Goal: Information Seeking & Learning: Check status

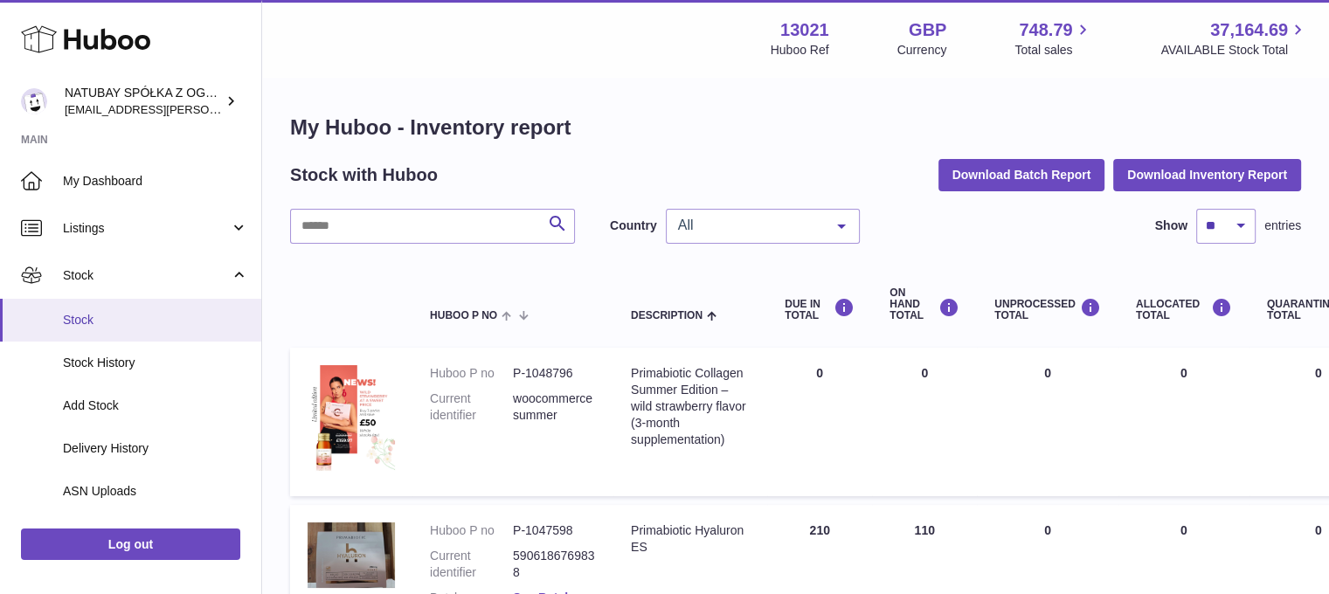
drag, startPoint x: 136, startPoint y: 272, endPoint x: 120, endPoint y: 298, distance: 31.0
click at [136, 272] on span "Stock" at bounding box center [146, 275] width 167 height 17
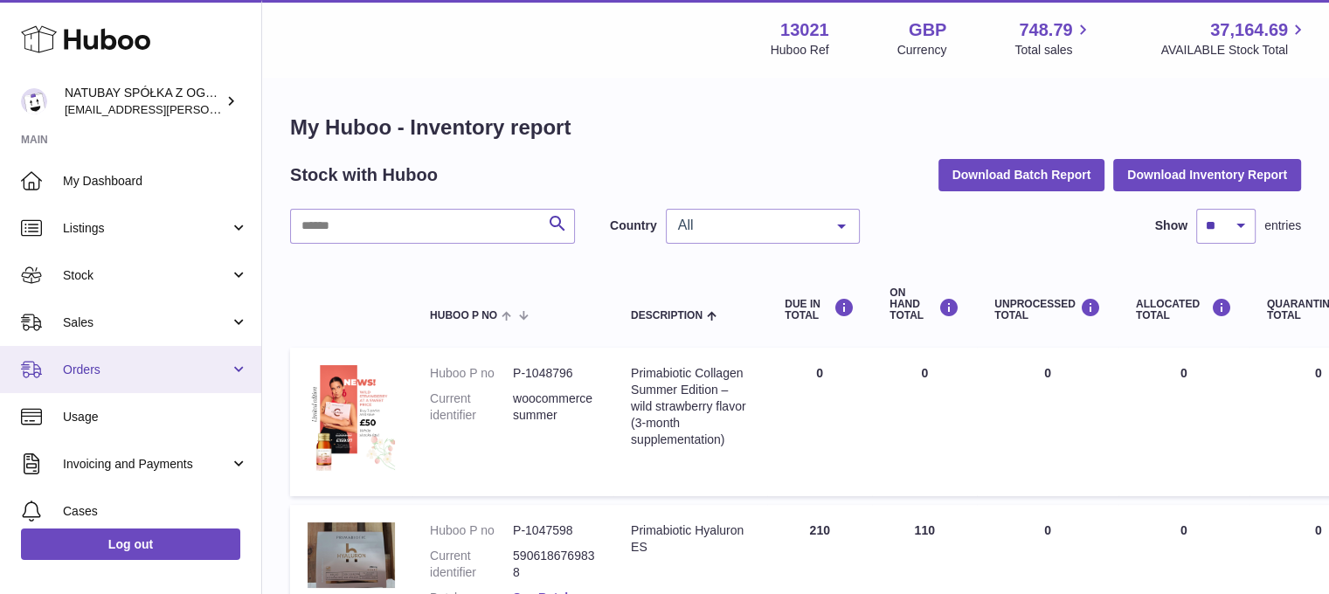
drag, startPoint x: 105, startPoint y: 323, endPoint x: 95, endPoint y: 346, distance: 24.7
click at [105, 323] on ul "My Dashboard Listings Not with Huboo Listings with Huboo Bundles Stock Stock St…" at bounding box center [130, 416] width 261 height 519
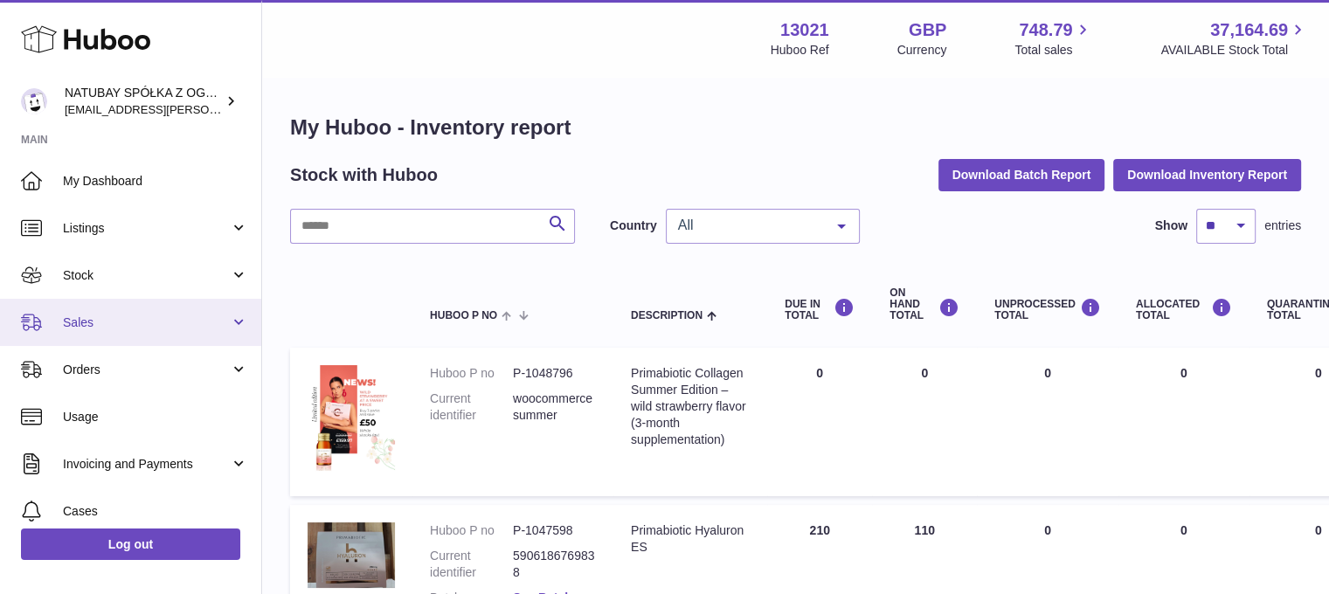
click at [96, 331] on link "Sales" at bounding box center [130, 322] width 261 height 47
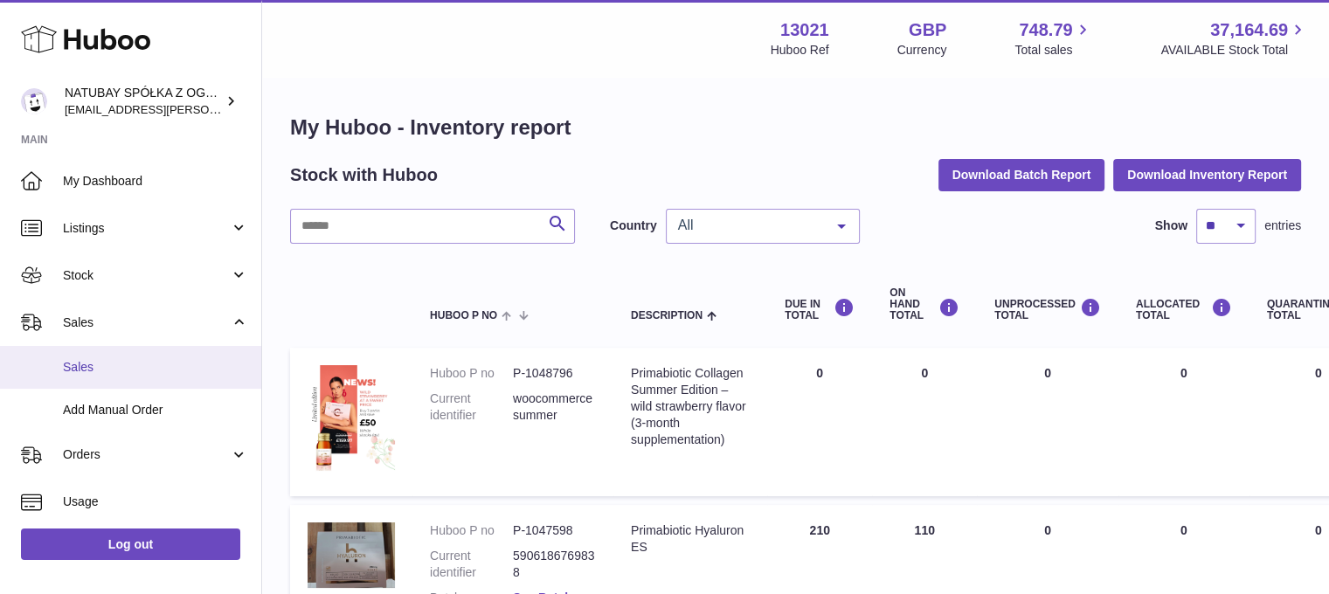
click at [94, 357] on link "Sales" at bounding box center [130, 367] width 261 height 43
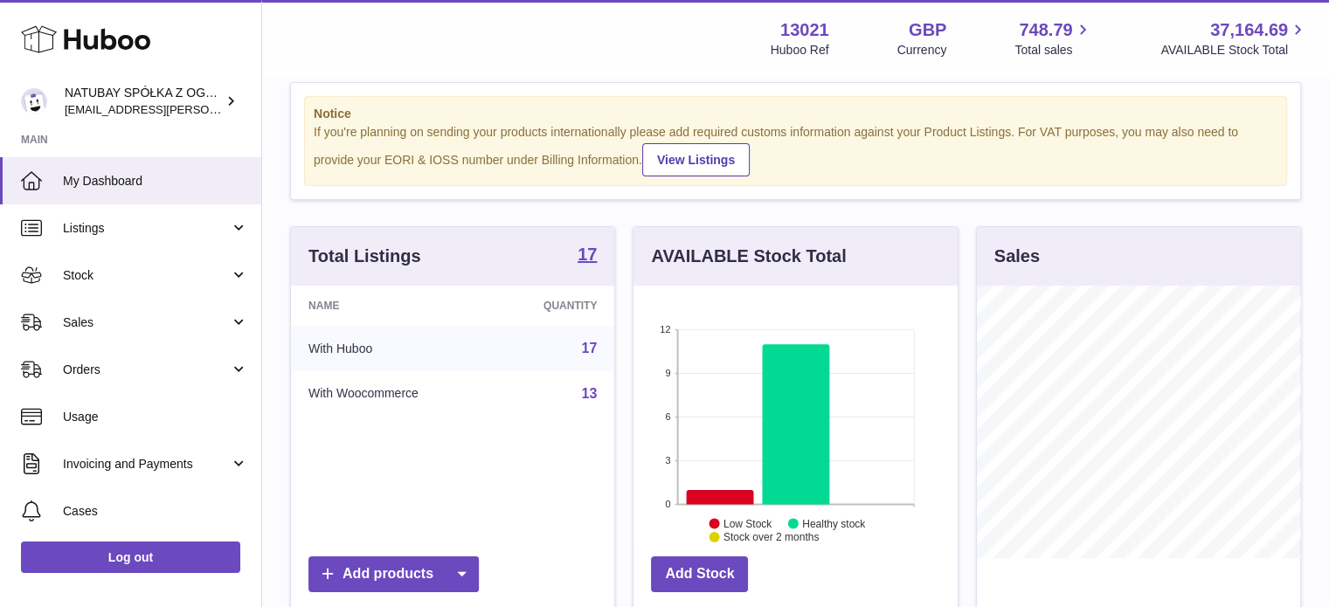
scroll to position [87, 0]
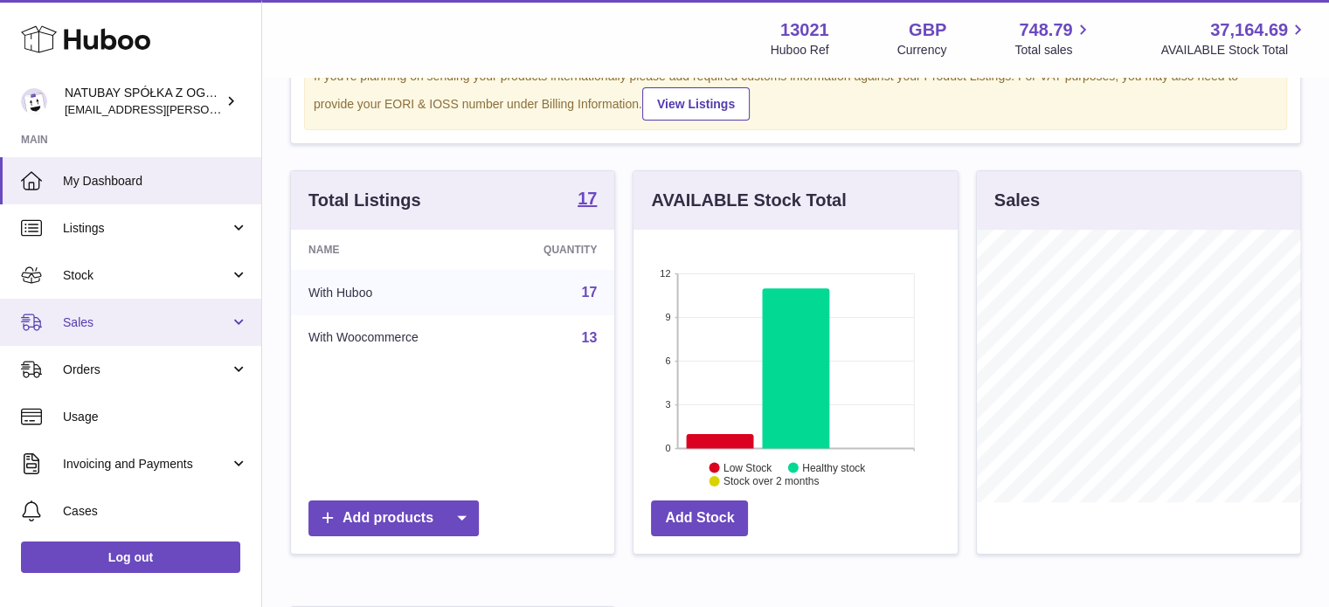
click at [180, 326] on span "Sales" at bounding box center [146, 322] width 167 height 17
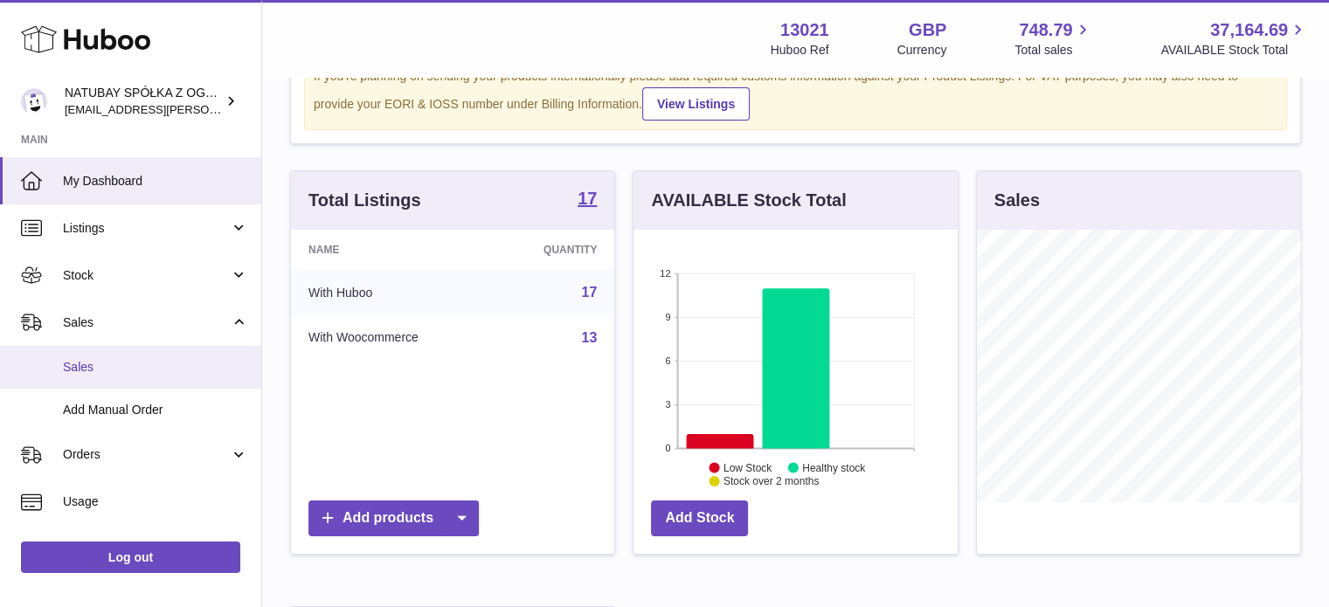
click at [136, 362] on span "Sales" at bounding box center [155, 367] width 185 height 17
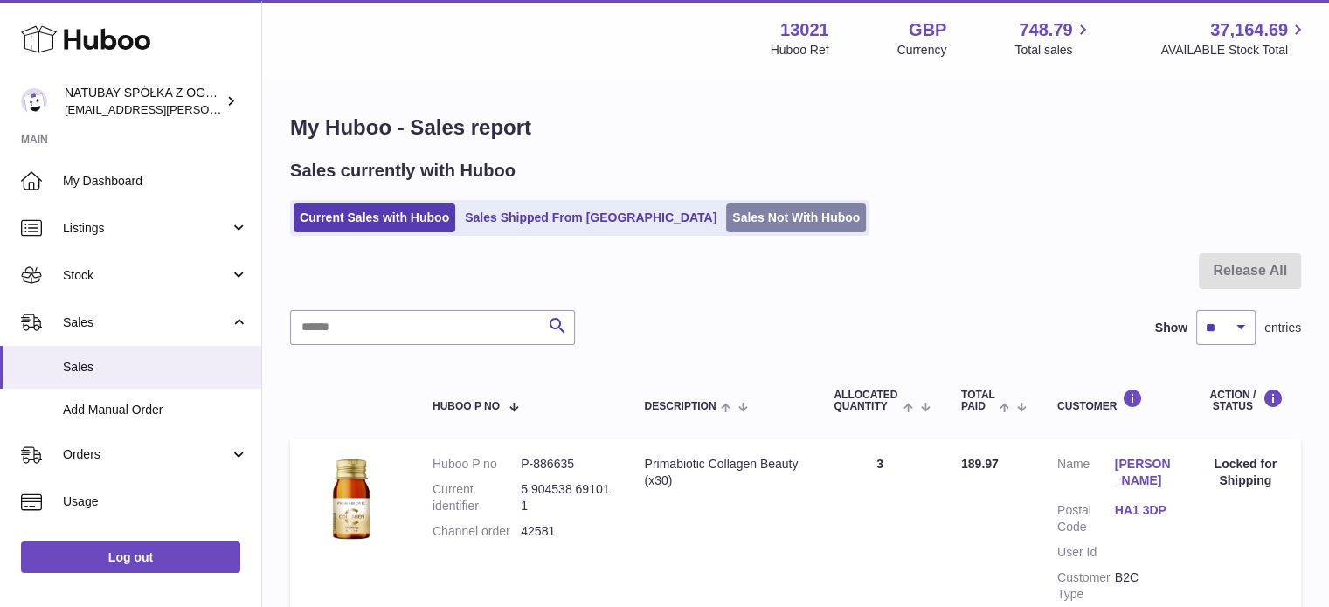
click at [726, 224] on link "Sales Not With Huboo" at bounding box center [796, 218] width 140 height 29
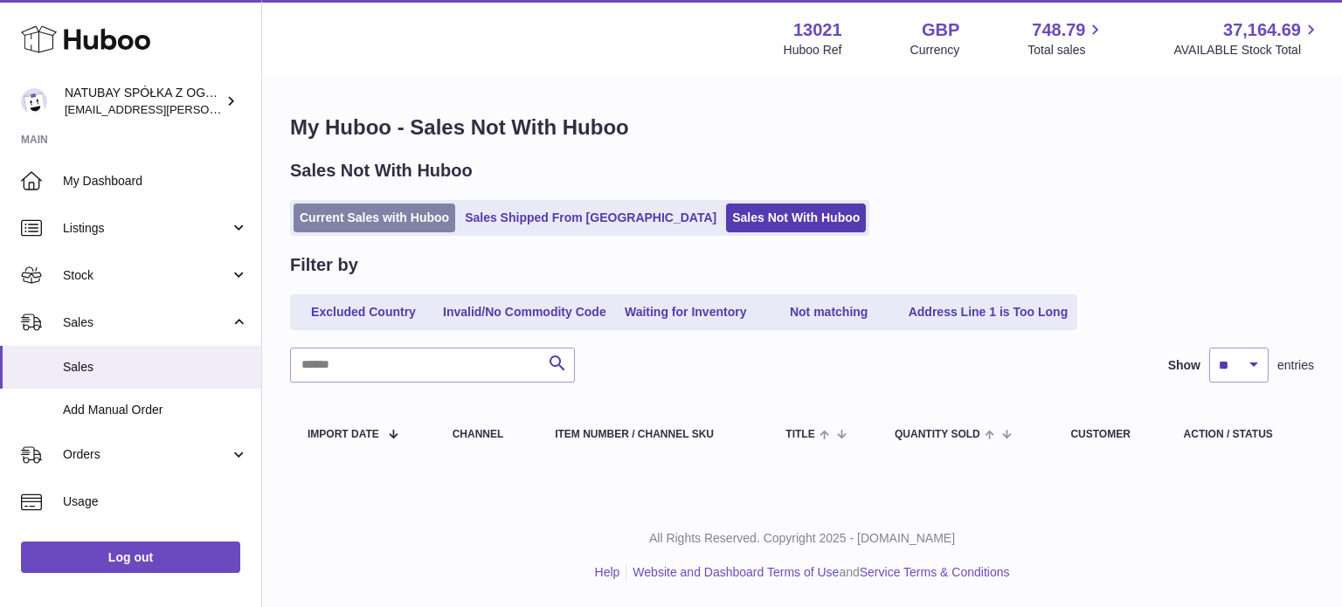
click at [348, 219] on link "Current Sales with Huboo" at bounding box center [374, 218] width 162 height 29
